Goal: Task Accomplishment & Management: Manage account settings

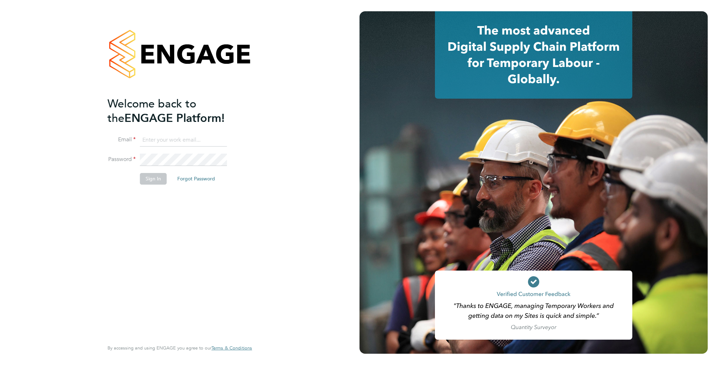
click at [150, 138] on input at bounding box center [183, 140] width 87 height 13
type input "Rachel.Johnson@ncclondon.ac.uk"
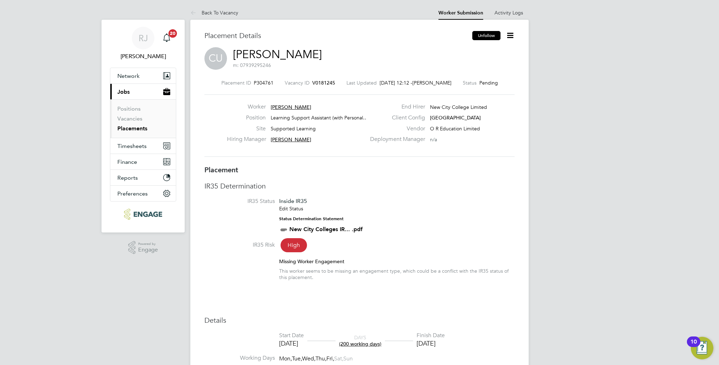
click at [494, 38] on button "Unfollow" at bounding box center [486, 35] width 28 height 9
